Goal: Task Accomplishment & Management: Manage account settings

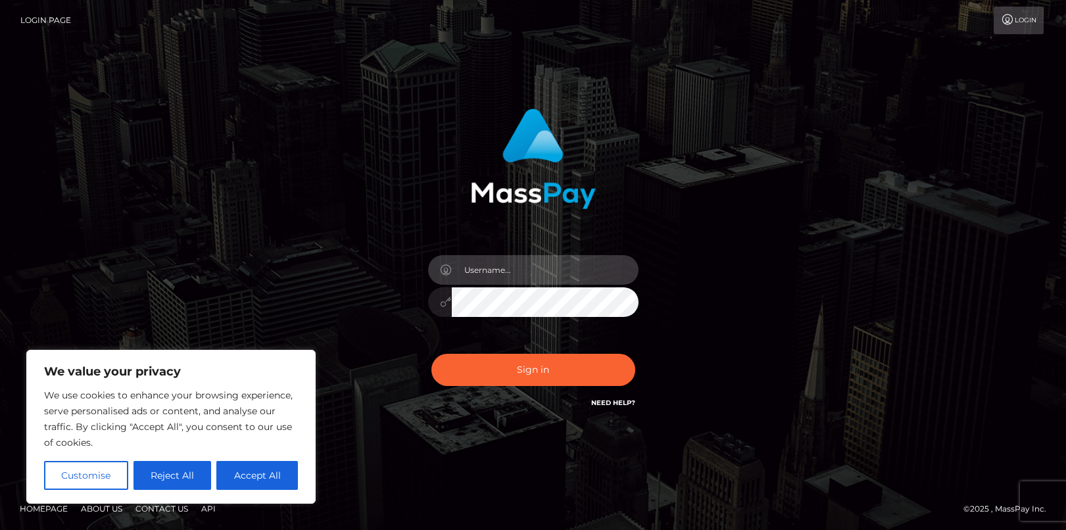
click at [567, 276] on input "text" at bounding box center [545, 270] width 187 height 30
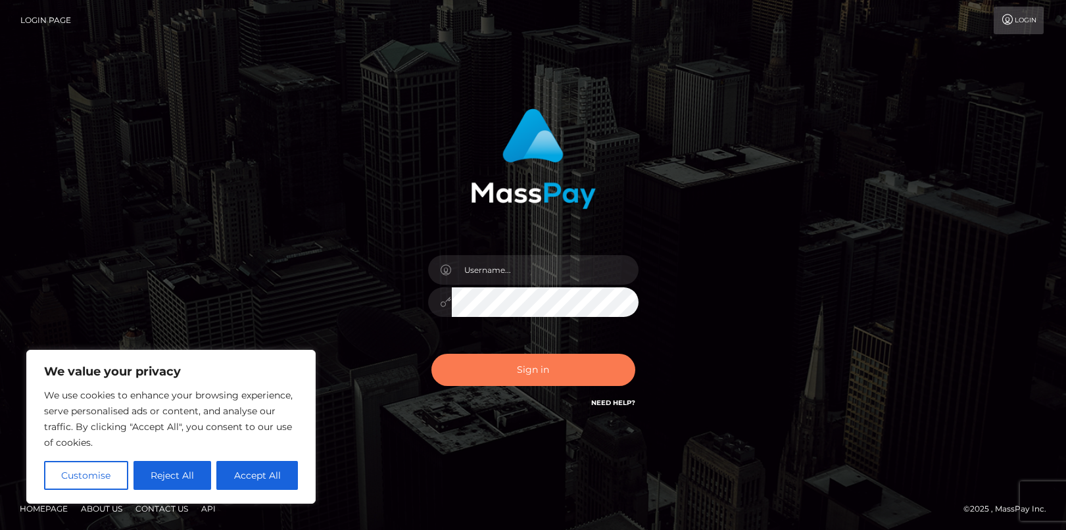
click at [510, 375] on button "Sign in" at bounding box center [533, 370] width 204 height 32
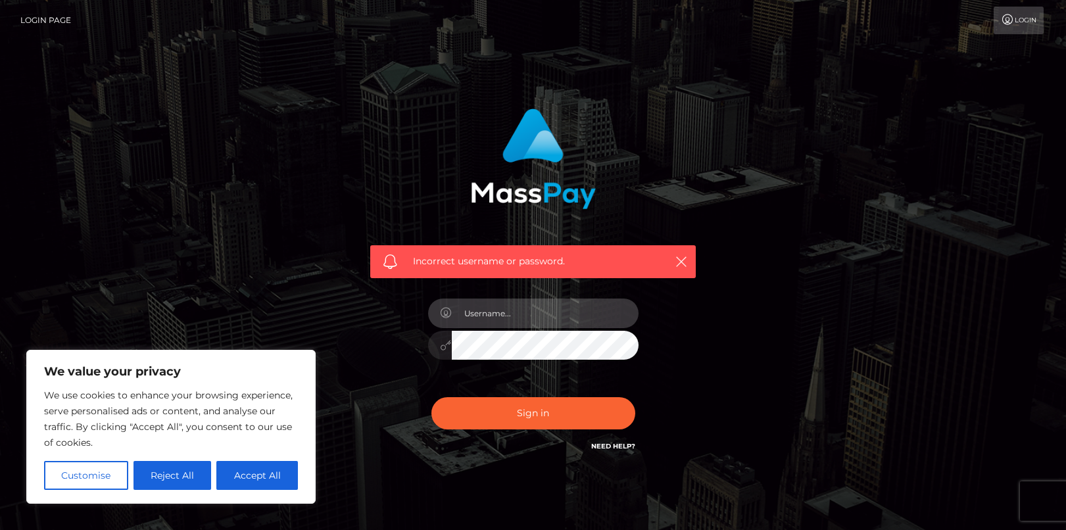
click at [496, 316] on input "text" at bounding box center [545, 314] width 187 height 30
type input "tiffanytomkinson@gmail.com"
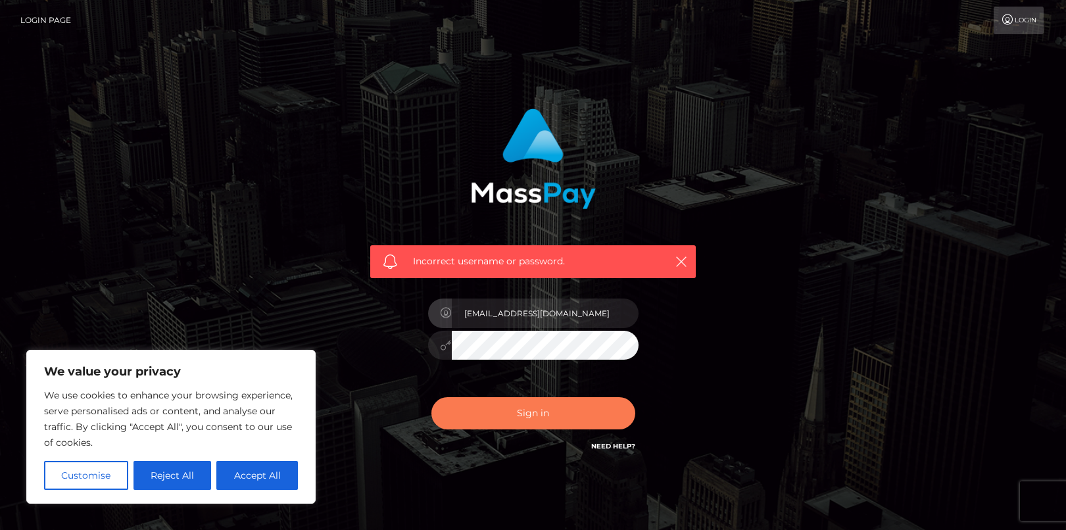
click at [543, 408] on button "Sign in" at bounding box center [533, 413] width 204 height 32
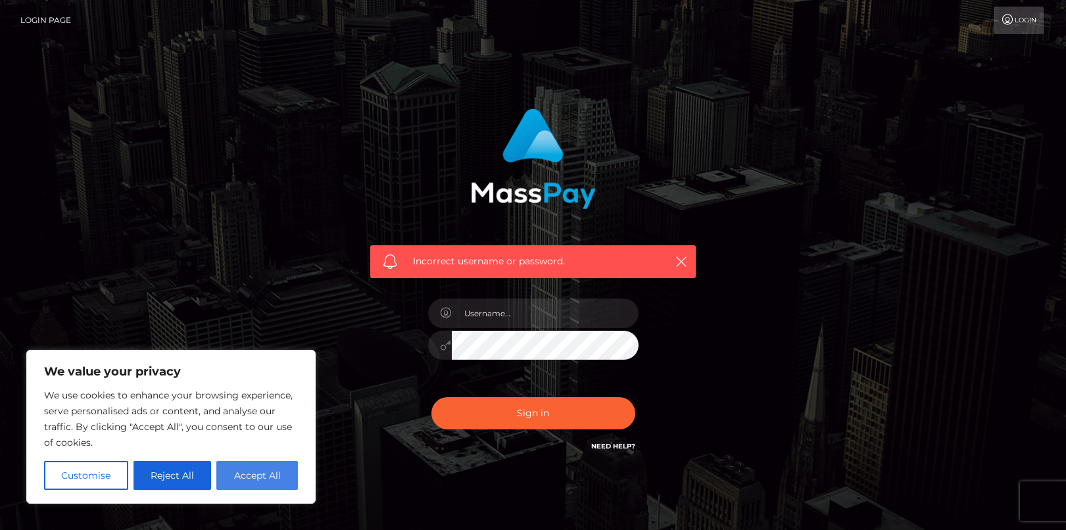
click at [258, 478] on button "Accept All" at bounding box center [257, 475] width 82 height 29
checkbox input "true"
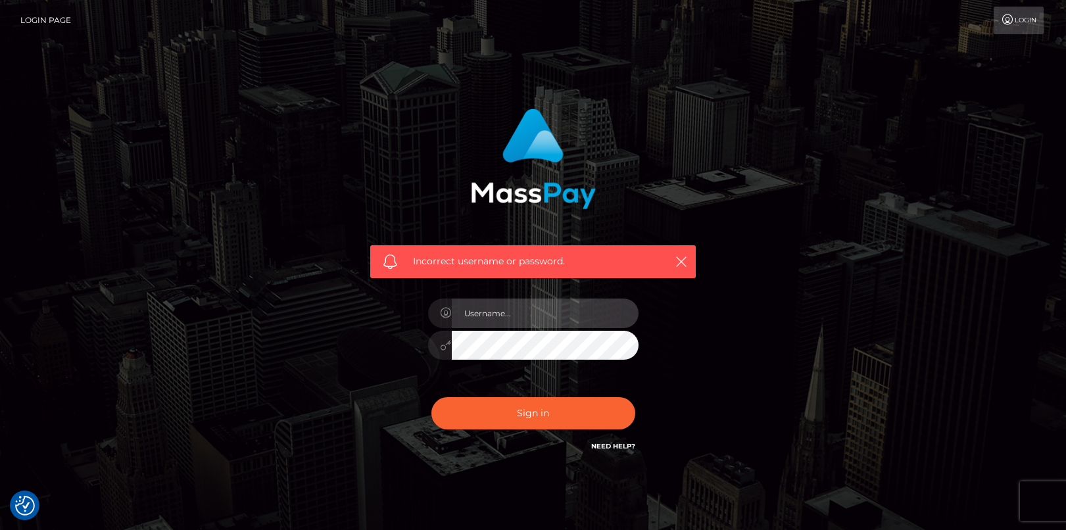
click at [545, 326] on input "text" at bounding box center [545, 314] width 187 height 30
type input "tiffanytomkinson@gmail.com"
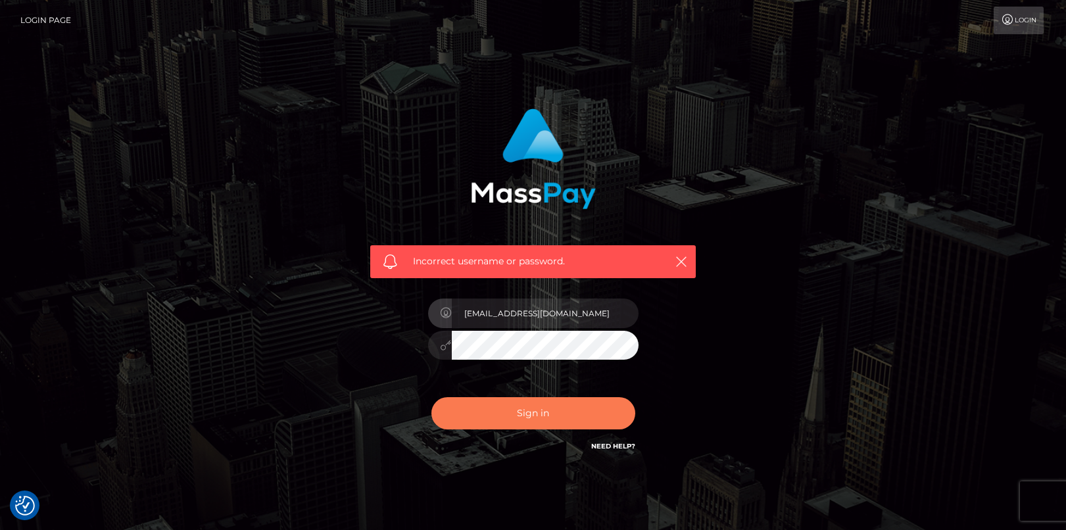
click at [537, 416] on button "Sign in" at bounding box center [533, 413] width 204 height 32
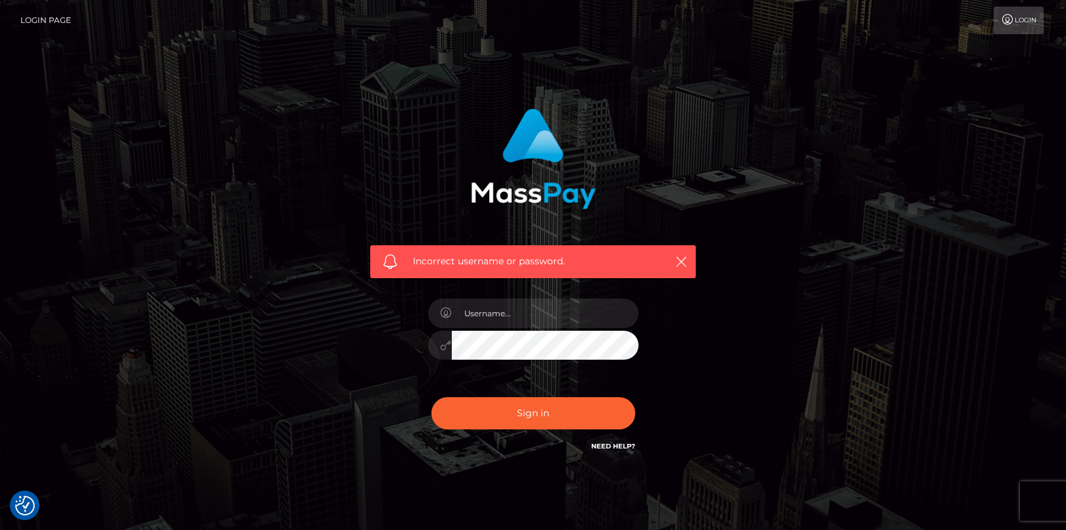
click at [612, 447] on link "Need Help?" at bounding box center [613, 446] width 44 height 9
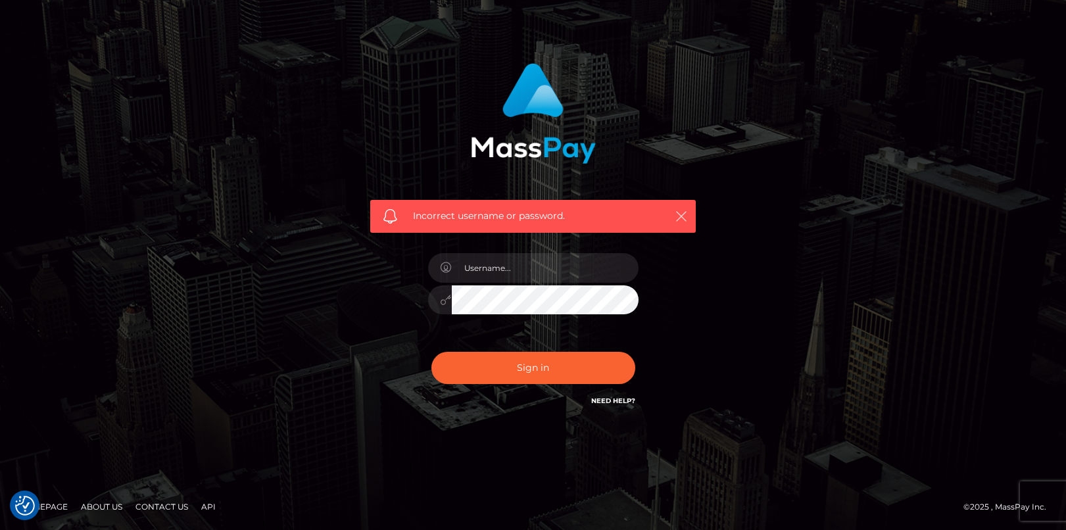
click at [678, 214] on icon "button" at bounding box center [681, 216] width 13 height 13
click at [518, 272] on input "text" at bounding box center [545, 268] width 187 height 30
type input "tiffanytomkinson@gmail.com"
click at [443, 303] on icon at bounding box center [446, 300] width 11 height 11
click at [442, 293] on div at bounding box center [533, 298] width 210 height 26
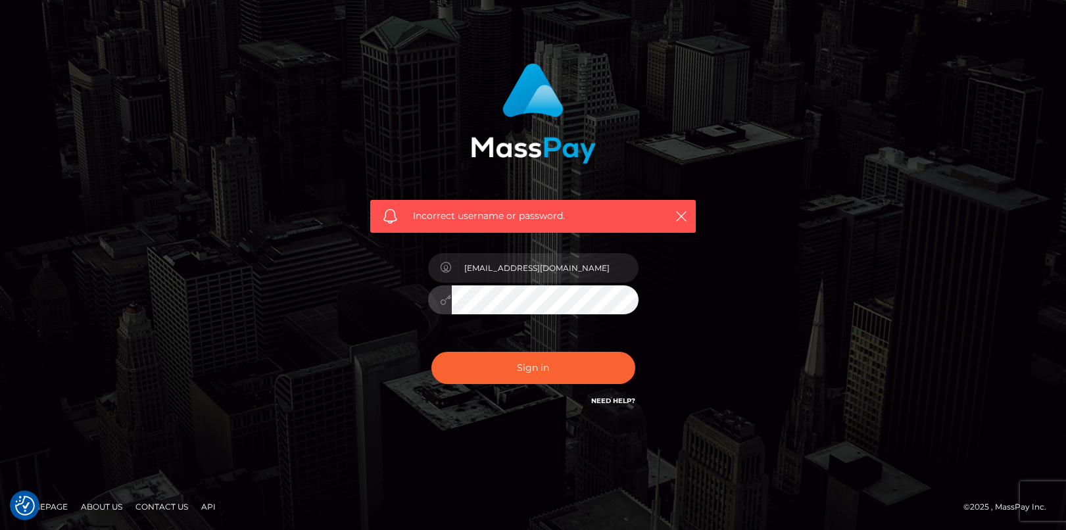
click at [431, 352] on button "Sign in" at bounding box center [533, 368] width 204 height 32
click at [485, 373] on button "Sign in" at bounding box center [533, 368] width 204 height 32
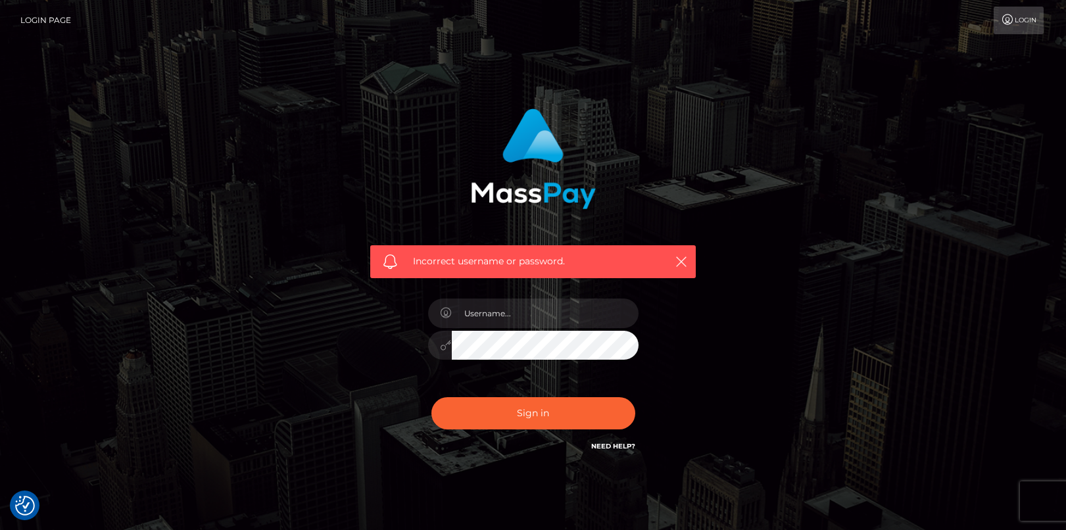
click at [1025, 19] on link "Login" at bounding box center [1019, 21] width 50 height 28
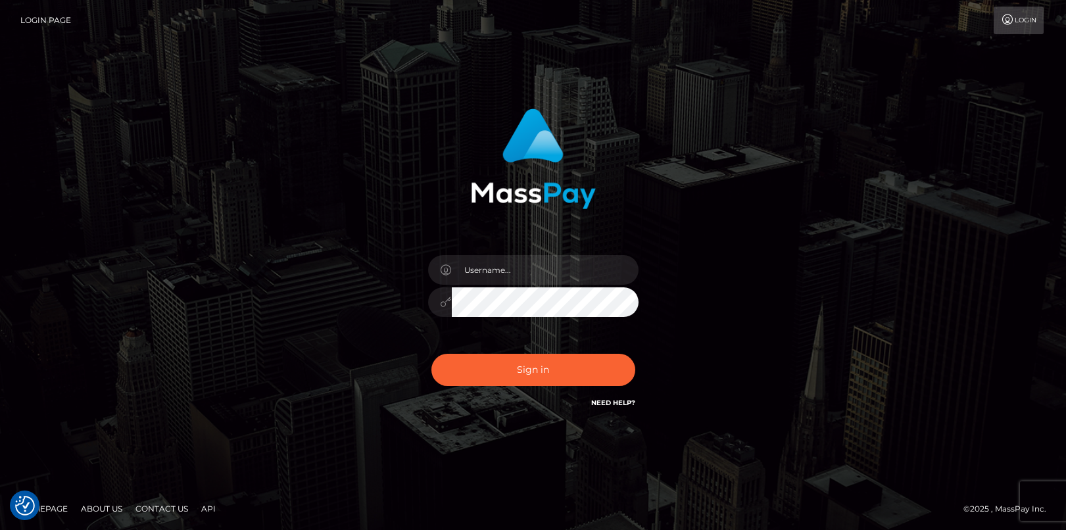
checkbox input "true"
